Goal: Task Accomplishment & Management: Manage account settings

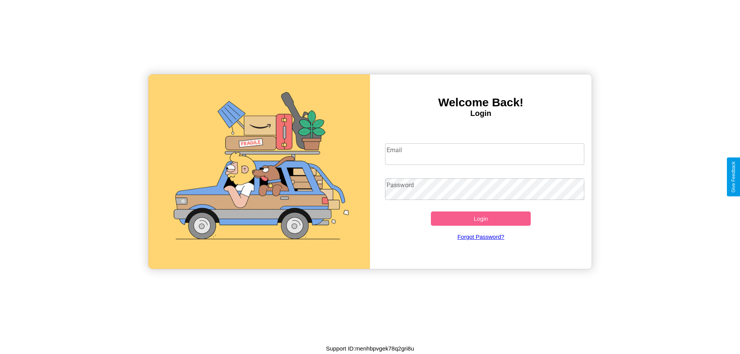
click at [485, 154] on input "Email" at bounding box center [485, 154] width 200 height 22
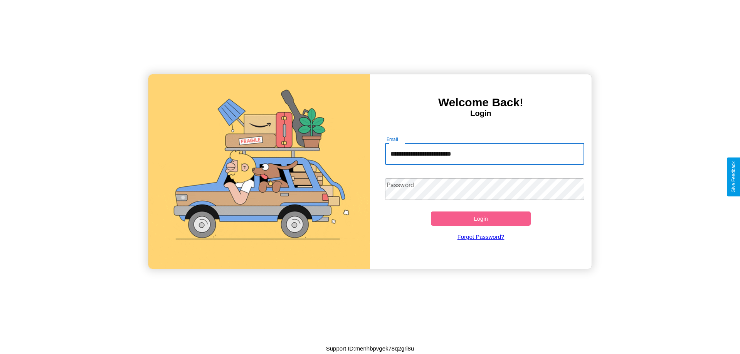
type input "**********"
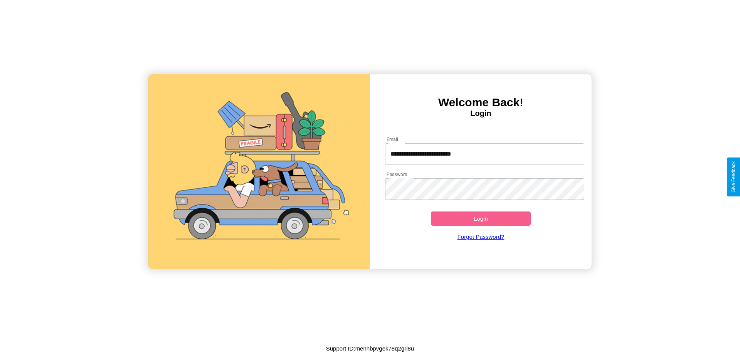
click at [481, 219] on button "Login" at bounding box center [481, 219] width 100 height 14
